Goal: Task Accomplishment & Management: Use online tool/utility

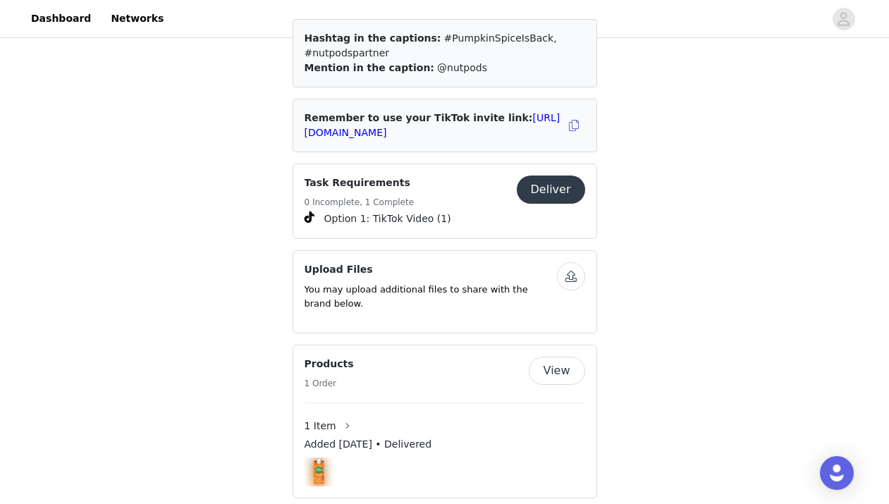
scroll to position [700, 0]
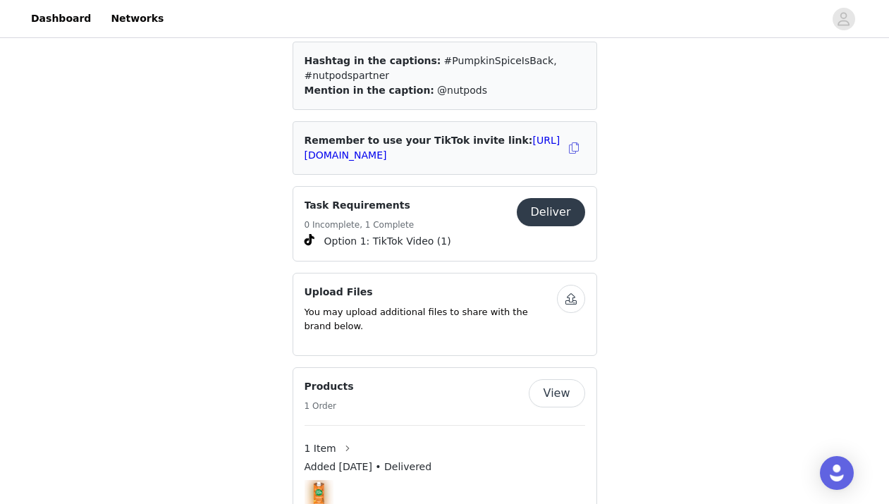
click at [560, 198] on button "Deliver" at bounding box center [551, 212] width 68 height 28
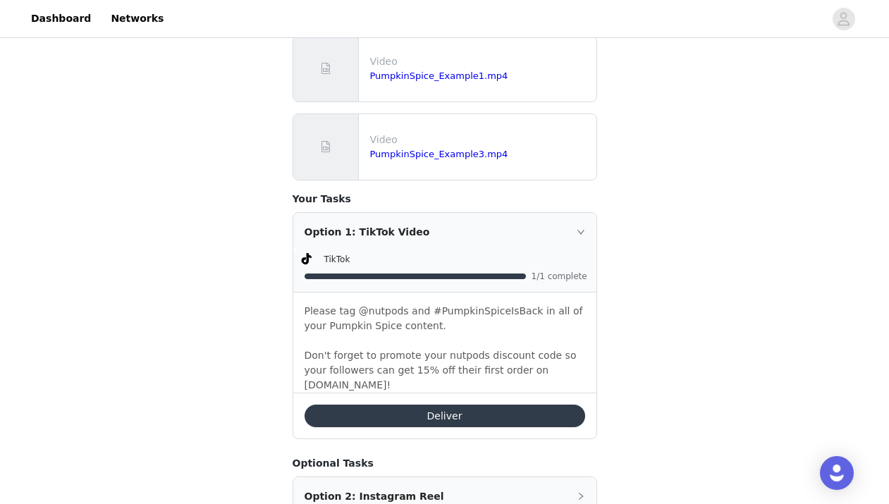
scroll to position [497, 0]
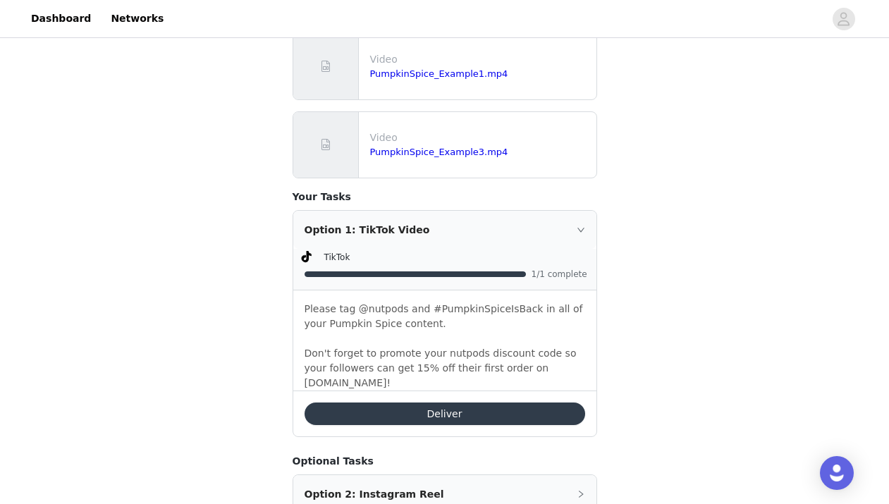
click at [551, 405] on button "Deliver" at bounding box center [445, 414] width 281 height 23
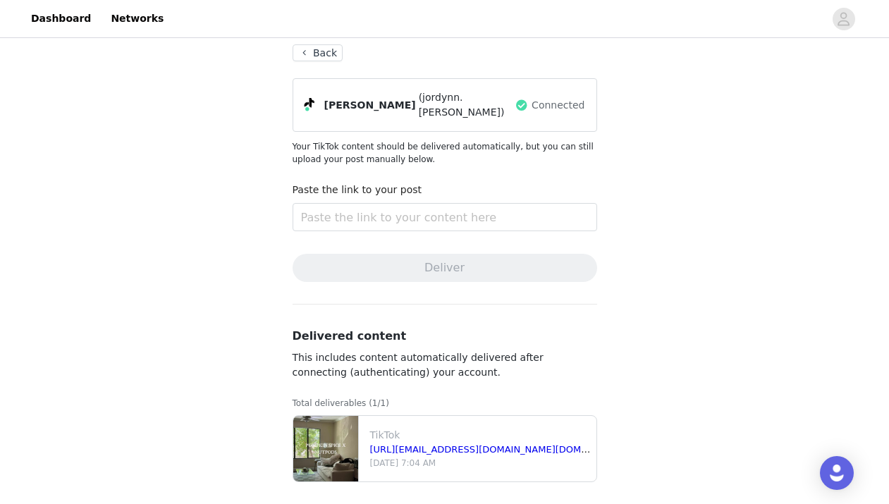
scroll to position [75, 0]
click at [71, 22] on link "Dashboard" at bounding box center [61, 19] width 77 height 32
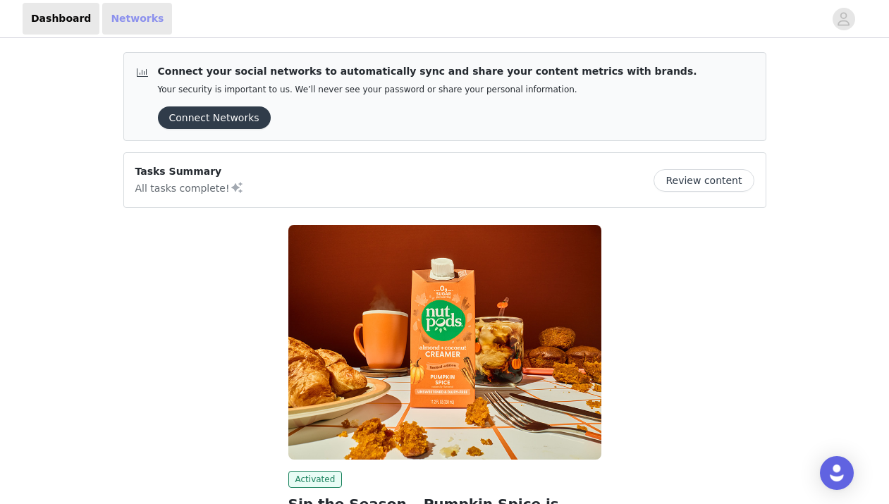
click at [140, 18] on link "Networks" at bounding box center [137, 19] width 70 height 32
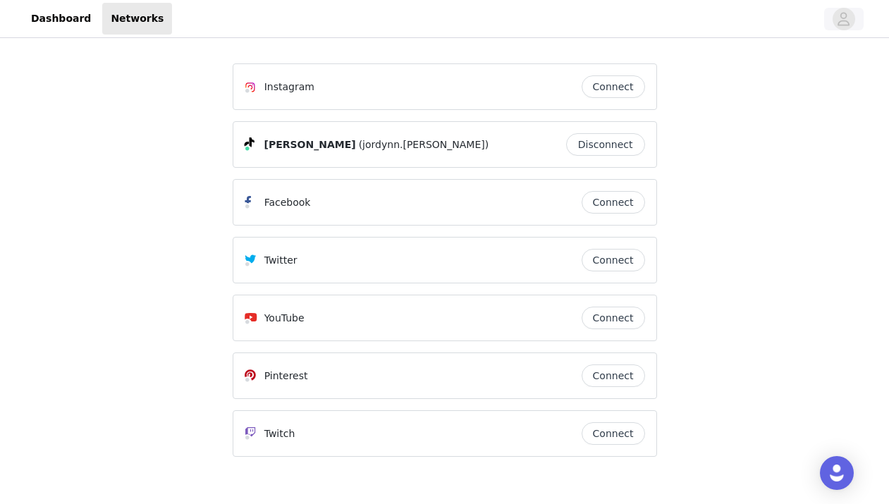
click at [837, 18] on icon "avatar" at bounding box center [843, 19] width 13 height 23
